Goal: Find contact information: Obtain details needed to contact an individual or organization

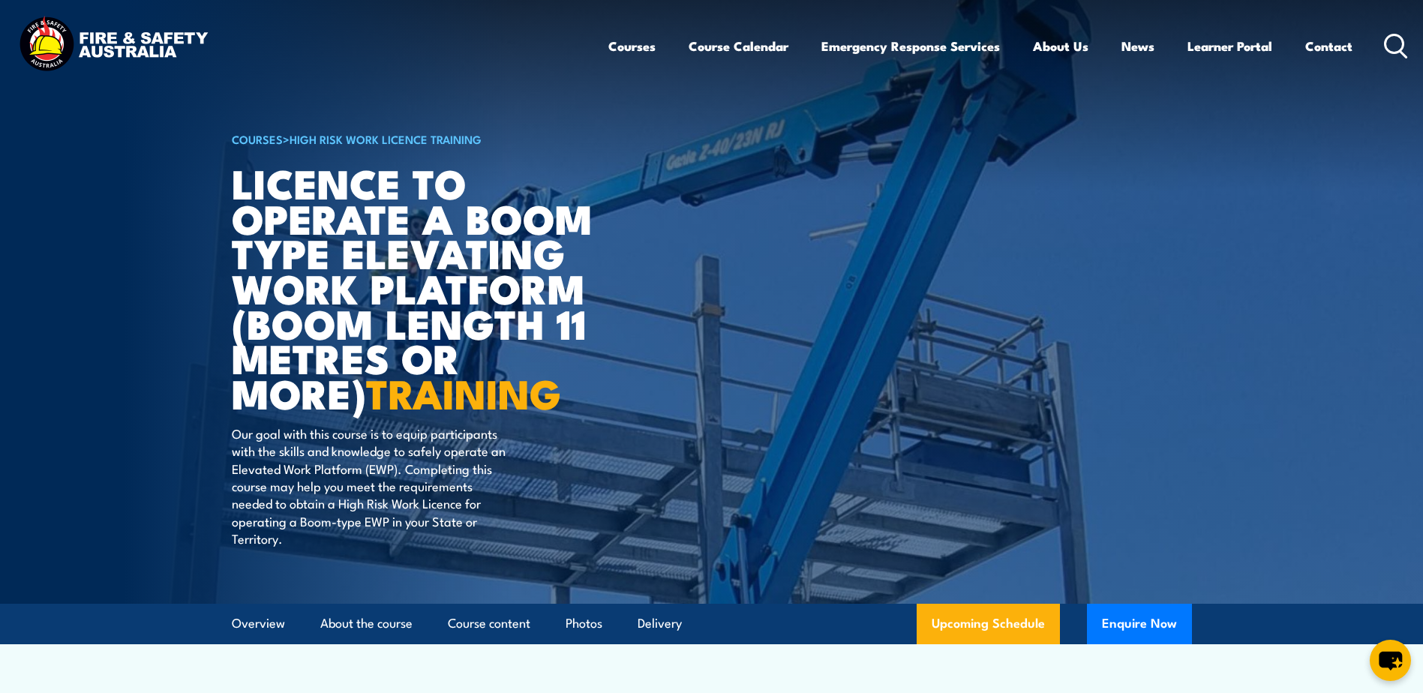
click at [1333, 42] on link "Contact" at bounding box center [1328, 46] width 47 height 40
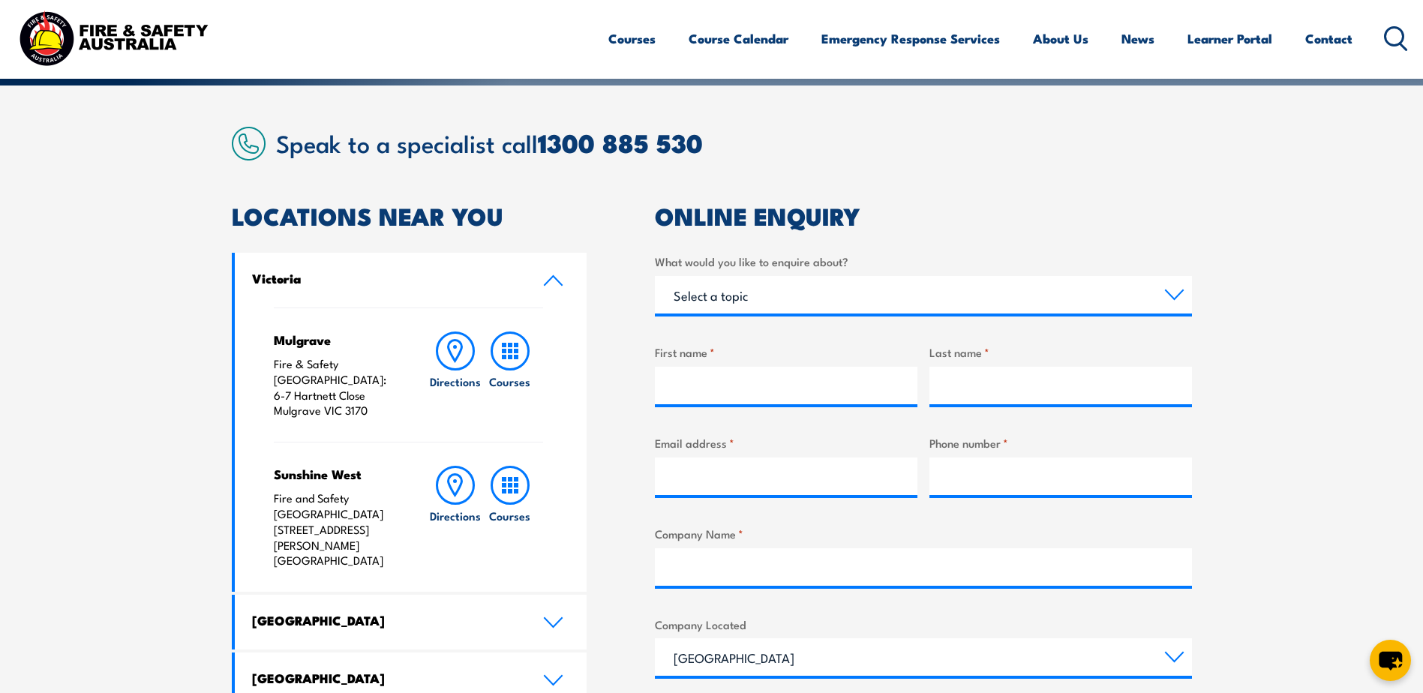
scroll to position [300, 0]
